Goal: Information Seeking & Learning: Learn about a topic

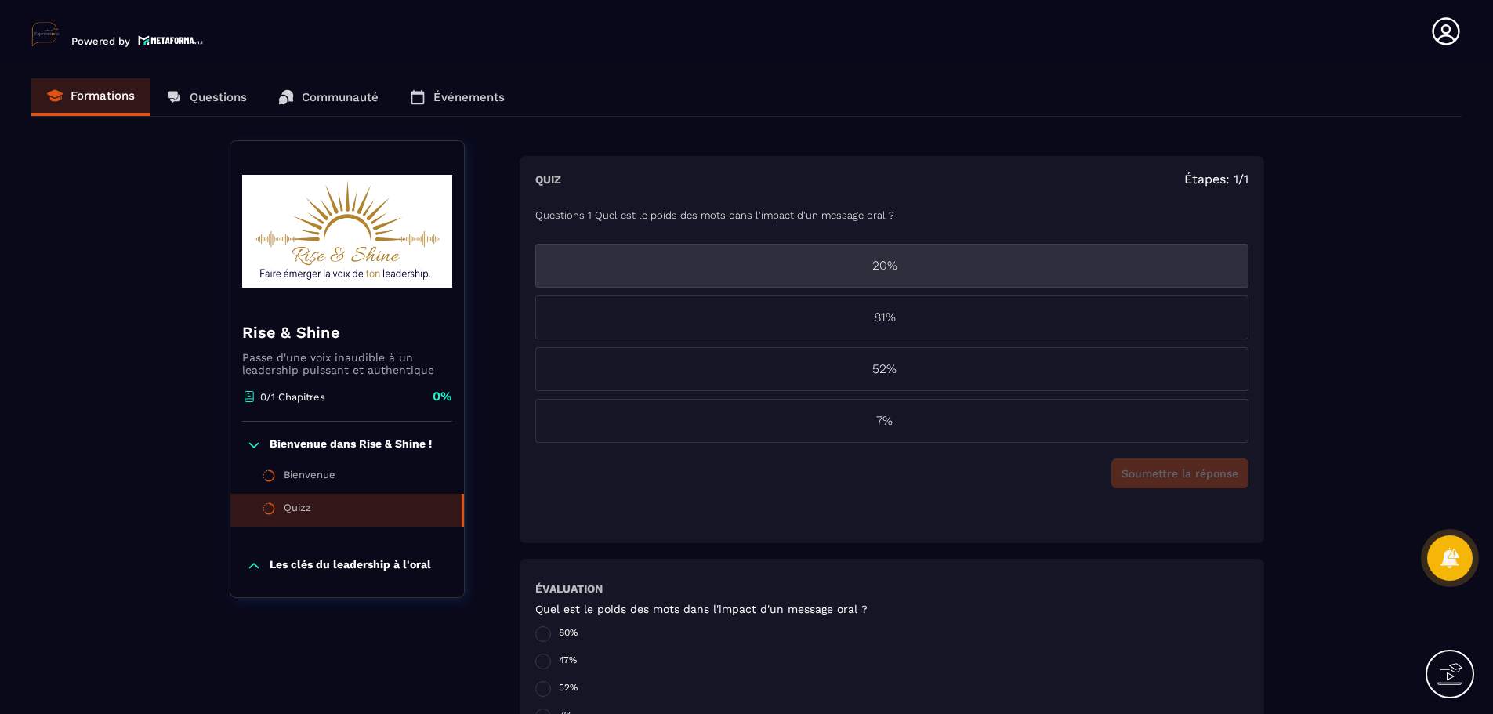
click at [931, 259] on p "20%" at bounding box center [885, 265] width 698 height 19
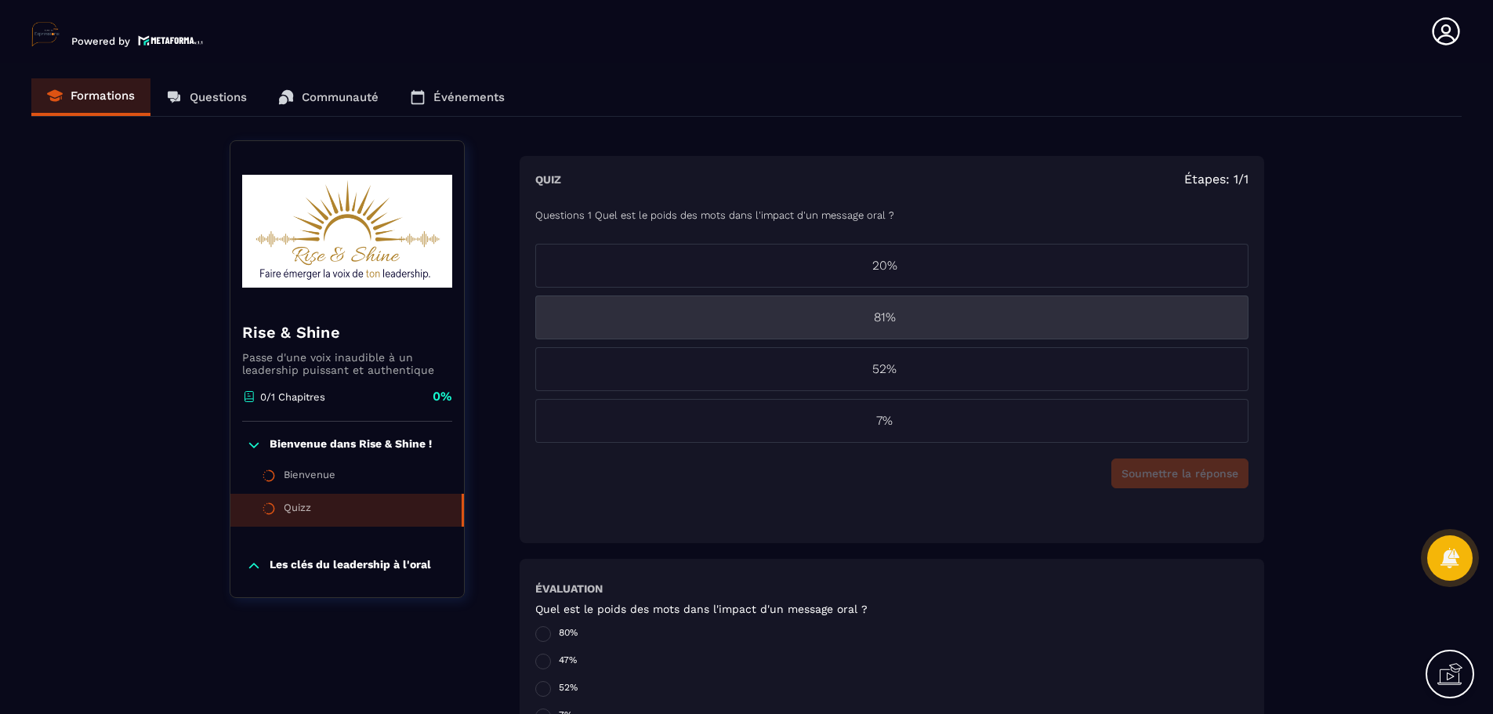
click at [892, 328] on li "81%" at bounding box center [891, 318] width 713 height 44
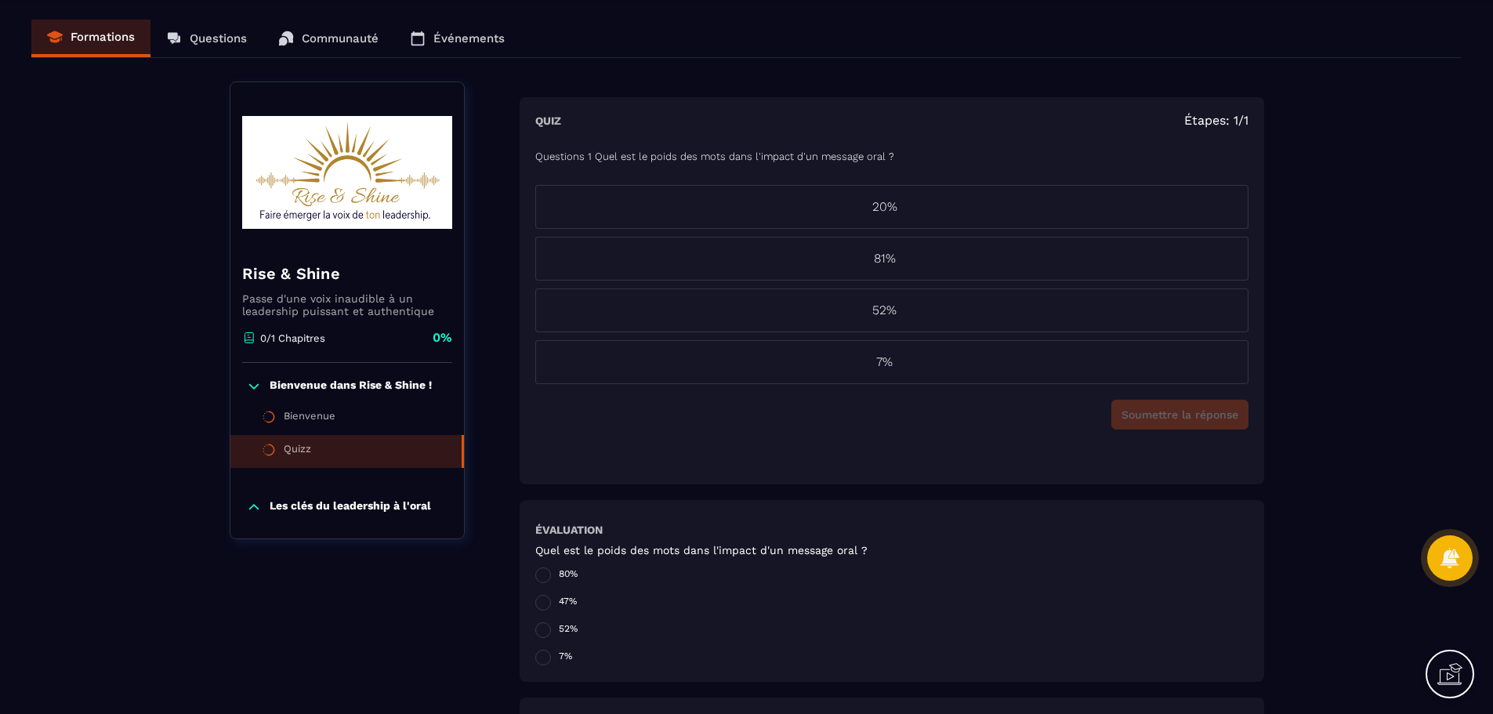
scroll to position [157, 0]
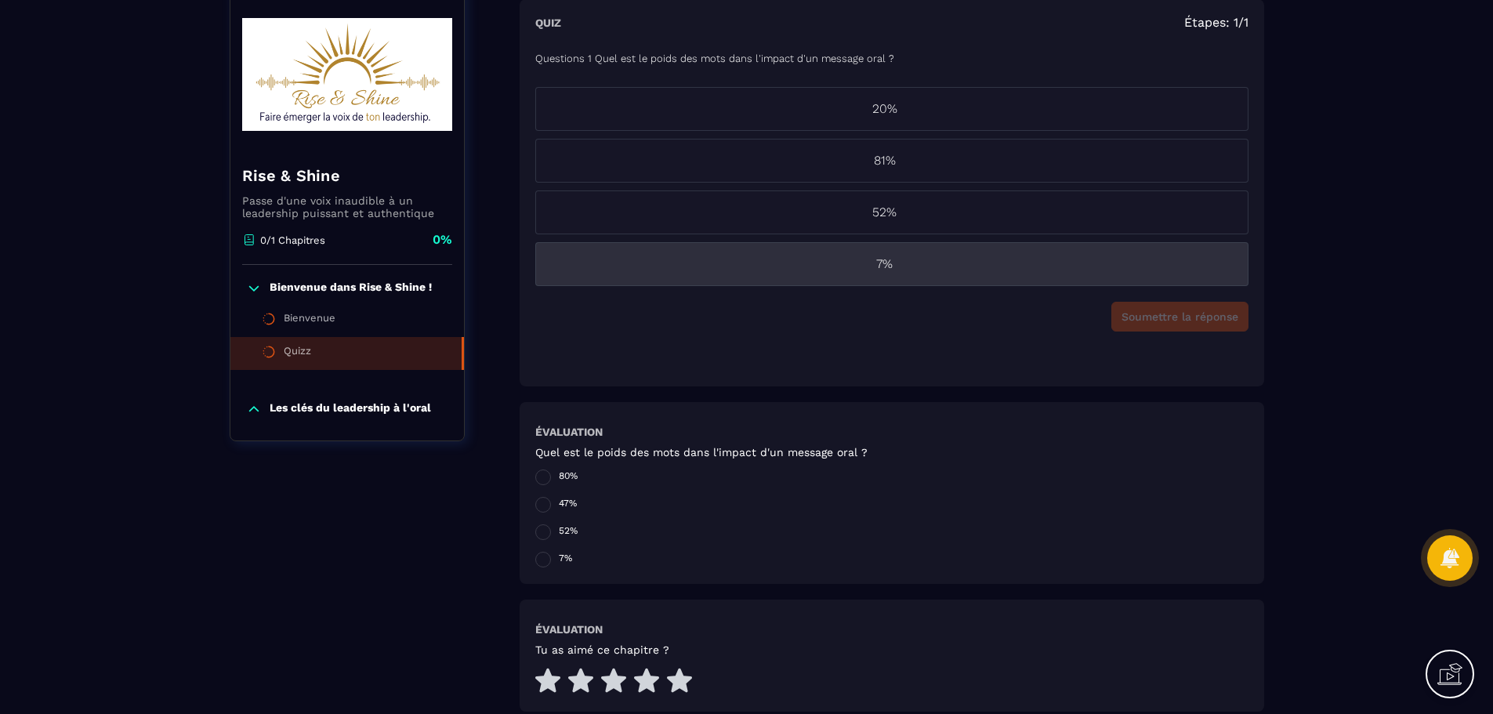
click at [901, 267] on p "7%" at bounding box center [885, 264] width 698 height 19
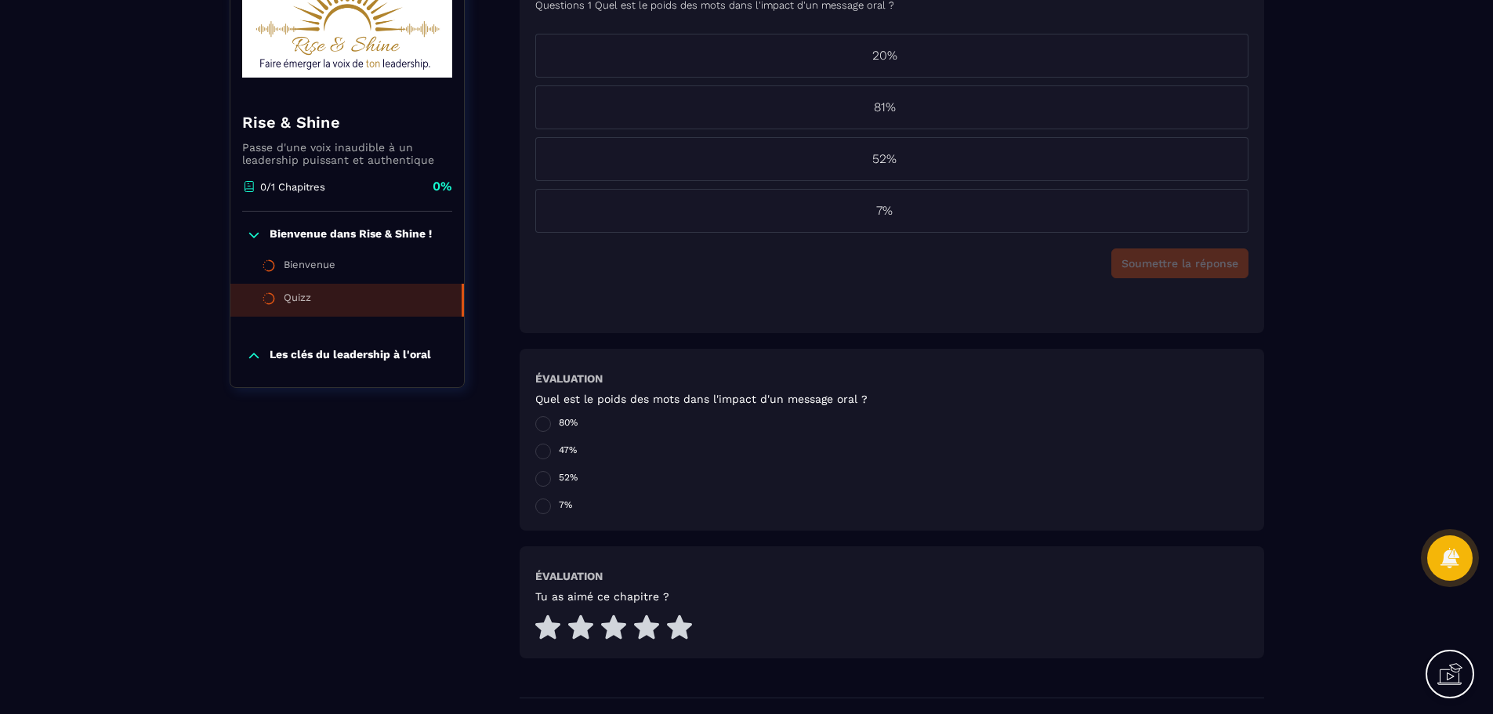
scroll to position [235, 0]
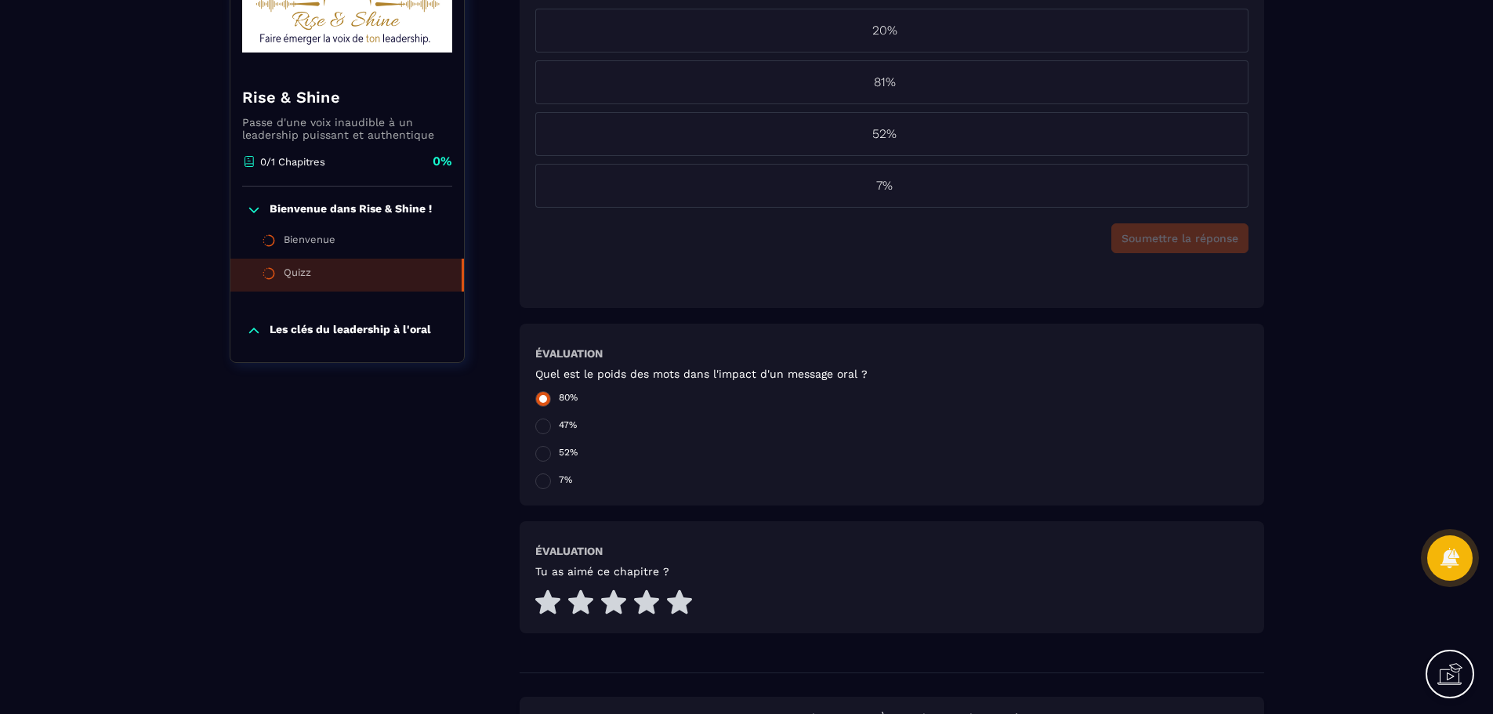
click at [538, 395] on span at bounding box center [543, 399] width 16 height 16
click at [546, 426] on span at bounding box center [543, 427] width 16 height 16
click at [650, 603] on icon at bounding box center [646, 602] width 25 height 24
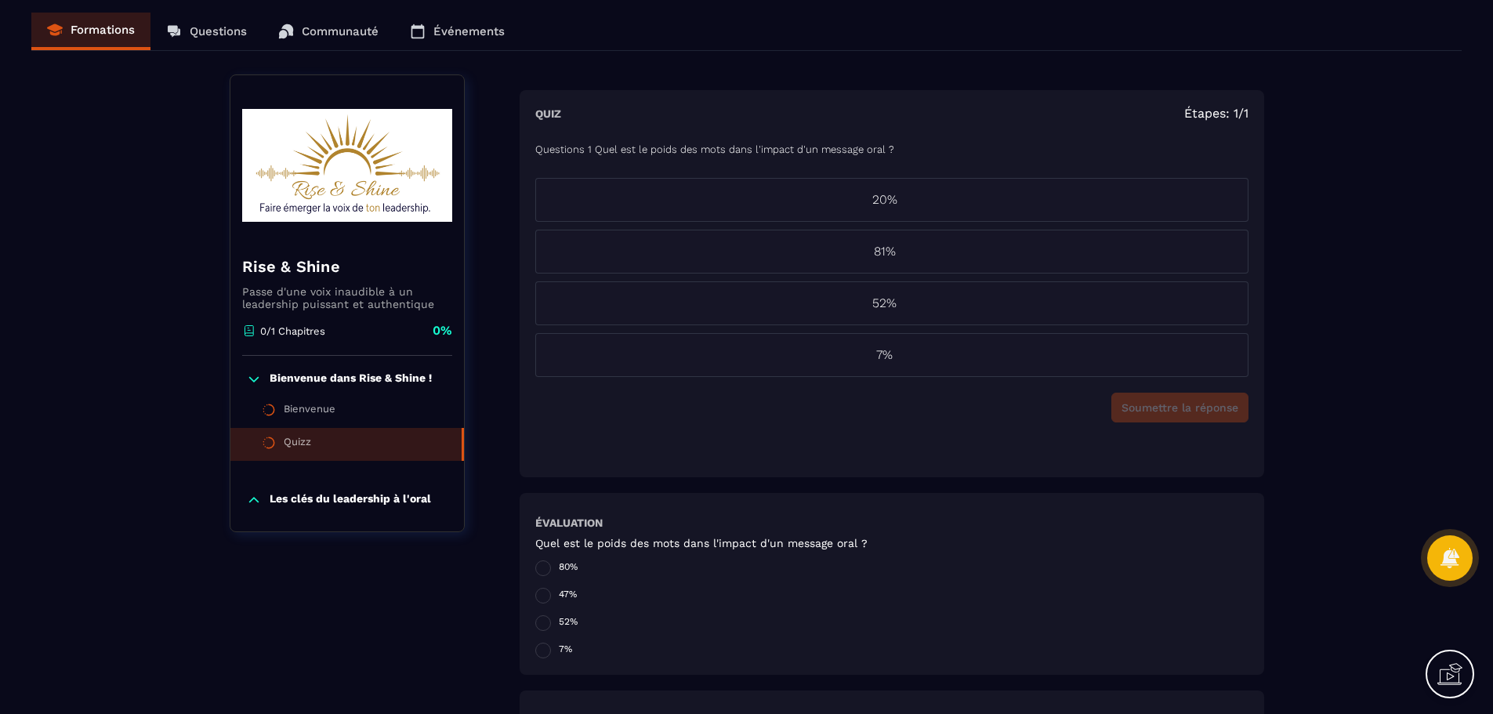
scroll to position [0, 0]
